Goal: Find specific page/section

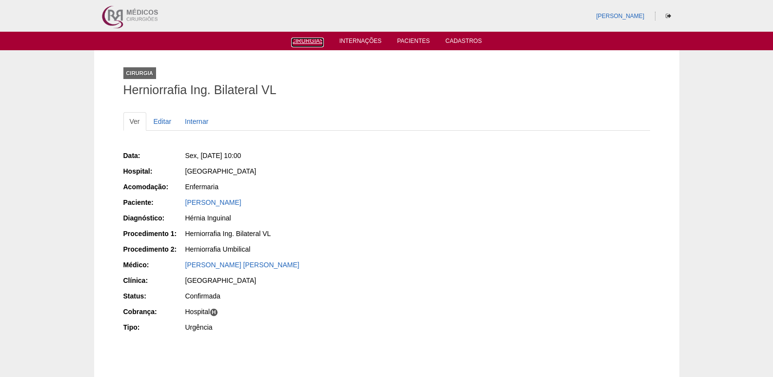
click at [306, 38] on link "Cirurgias" at bounding box center [307, 43] width 33 height 10
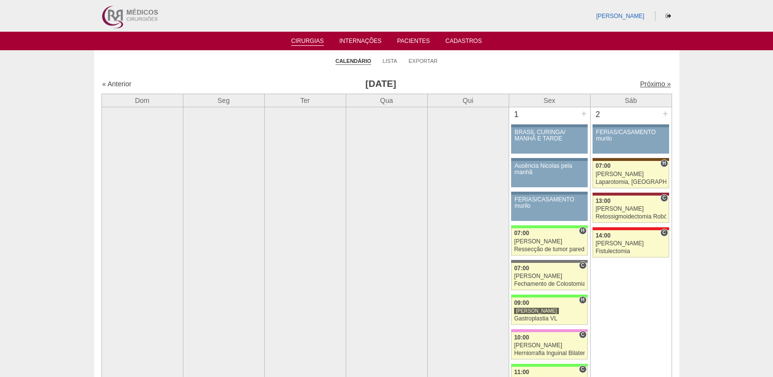
click at [649, 83] on link "Próximo »" at bounding box center [654, 84] width 31 height 8
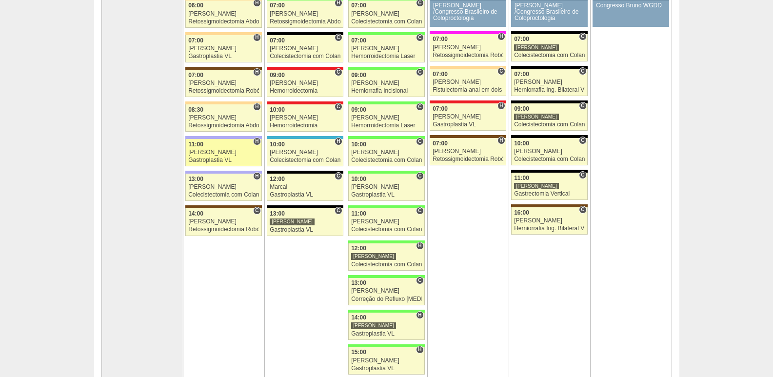
scroll to position [185, 0]
